Goal: Share content: Share content

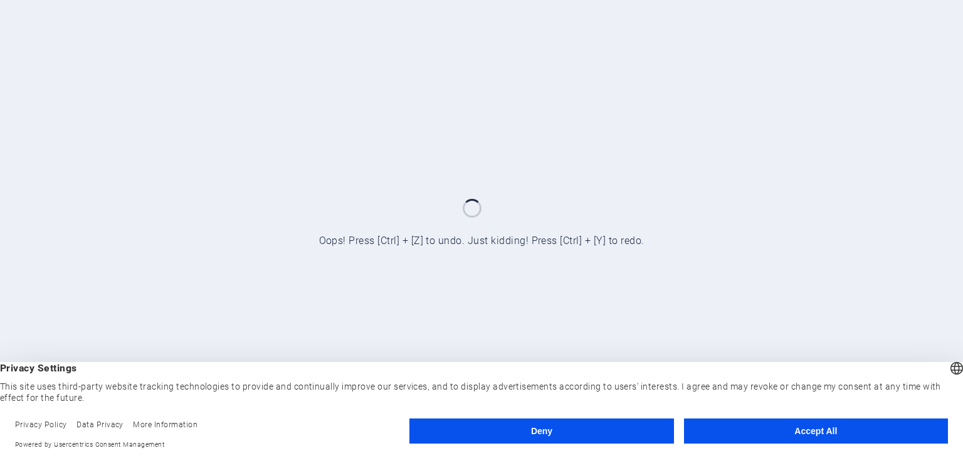
click at [846, 438] on button "Accept All" at bounding box center [816, 430] width 264 height 25
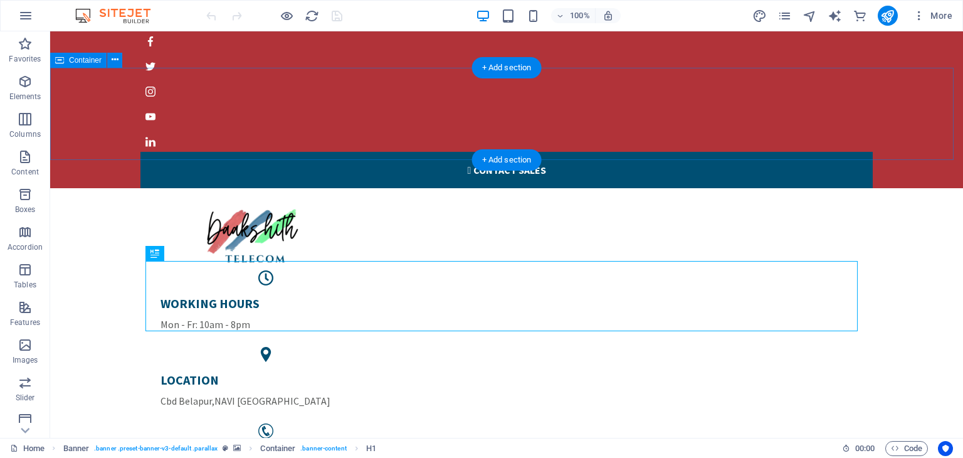
click at [933, 188] on div "WORKING HOURS Mon - Fr: 10am - 8pm LOCATION [GEOGRAPHIC_DATA] PHONE NUMBER [PHO…" at bounding box center [506, 346] width 913 height 317
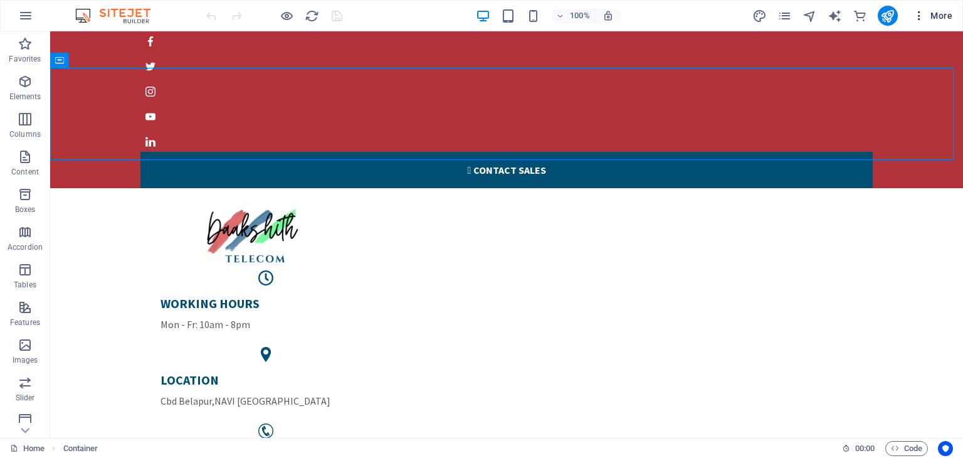
click at [920, 17] on icon "button" at bounding box center [919, 15] width 13 height 13
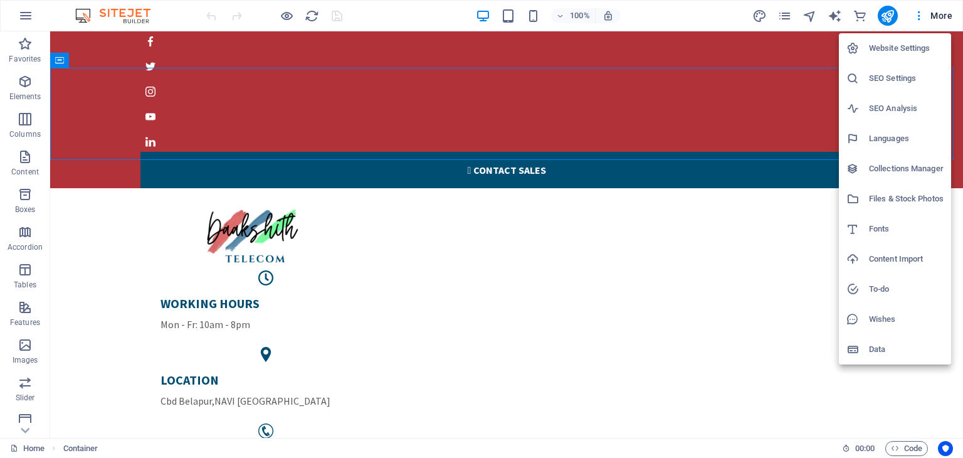
click at [342, 110] on div at bounding box center [481, 229] width 963 height 458
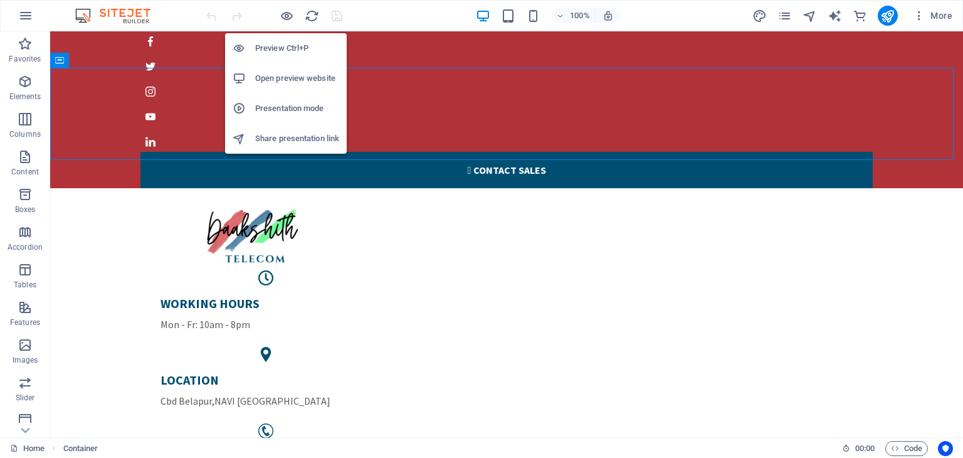
click at [302, 132] on h6 "Share presentation link" at bounding box center [297, 138] width 84 height 15
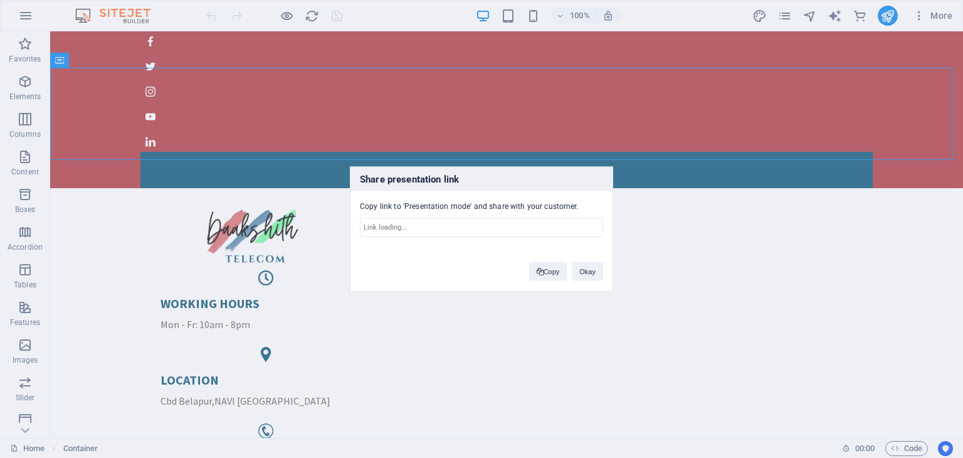
type input "[URL][DOMAIN_NAME]"
click at [552, 272] on button "Copy" at bounding box center [548, 271] width 38 height 19
click at [586, 275] on button "Okay" at bounding box center [587, 271] width 31 height 19
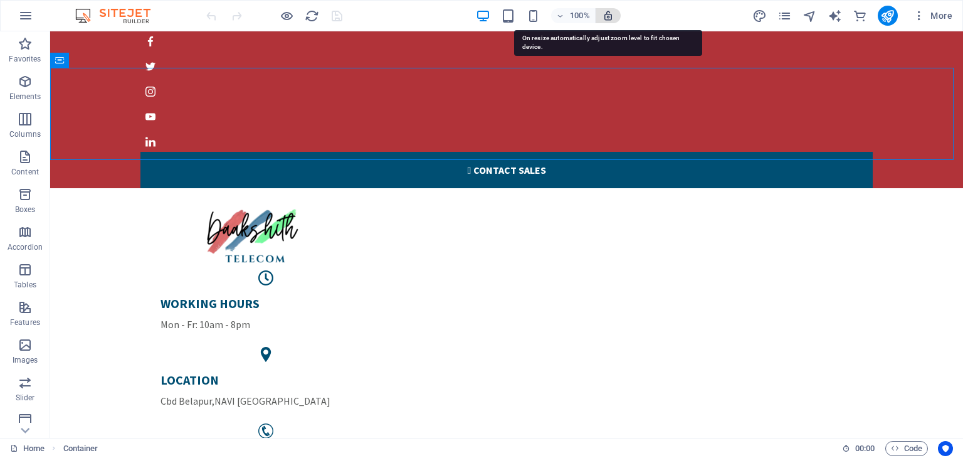
click at [609, 16] on icon "button" at bounding box center [608, 15] width 11 height 11
click at [607, 14] on icon "button" at bounding box center [608, 15] width 11 height 11
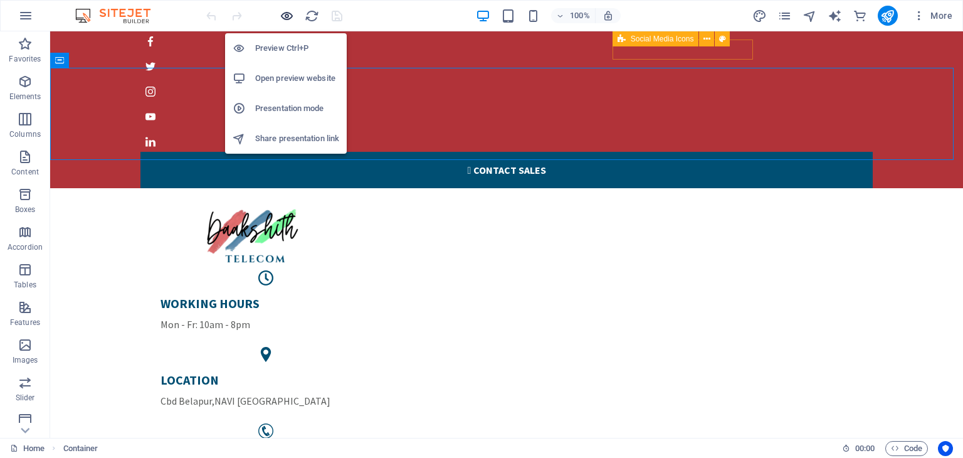
click at [284, 11] on icon "button" at bounding box center [287, 16] width 14 height 14
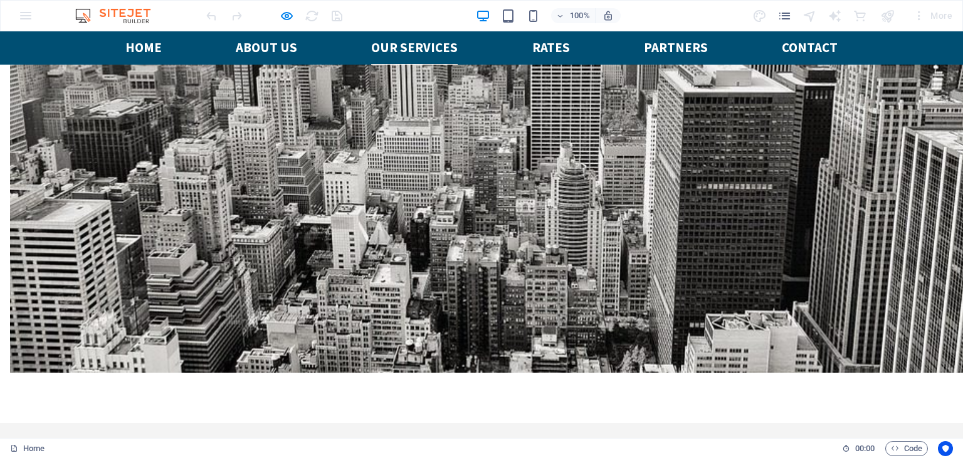
scroll to position [3259, 0]
